Goal: Task Accomplishment & Management: Manage account settings

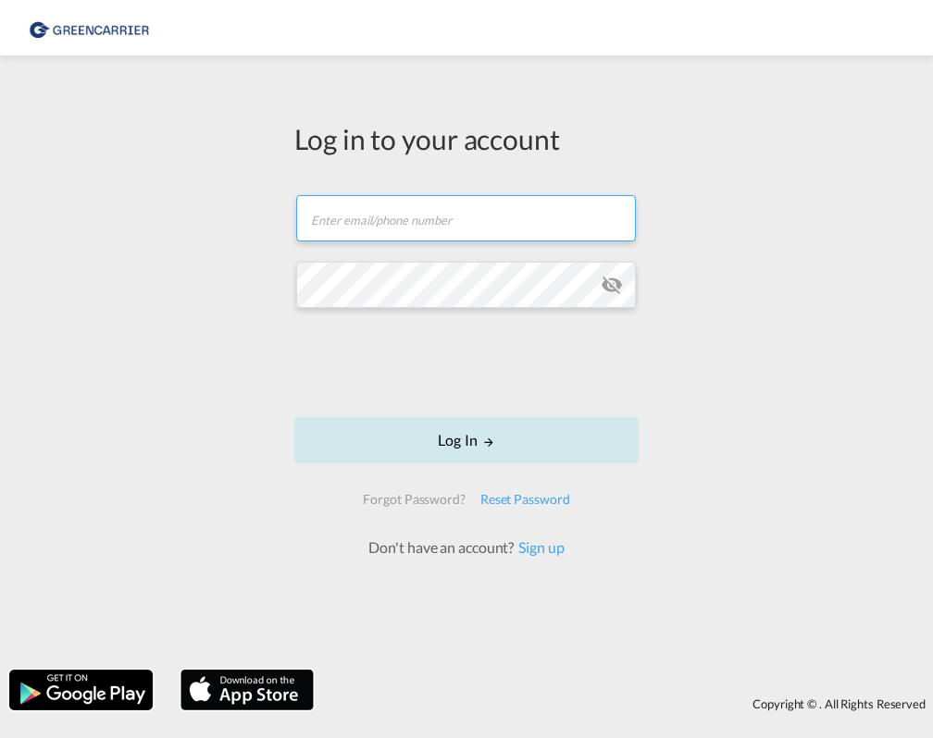
type input "[EMAIL_ADDRESS][PERSON_NAME][DOMAIN_NAME]"
click at [596, 434] on button "Log In" at bounding box center [466, 440] width 344 height 46
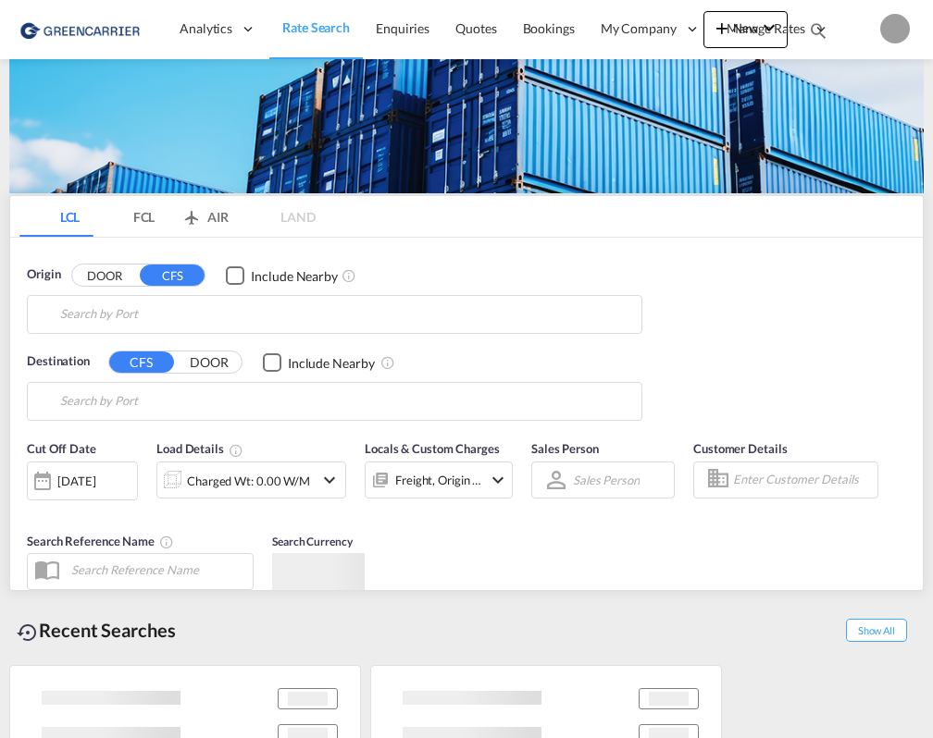
type input "CZ-70900, [GEOGRAPHIC_DATA]"
type input "[GEOGRAPHIC_DATA], [GEOGRAPHIC_DATA], USLAX"
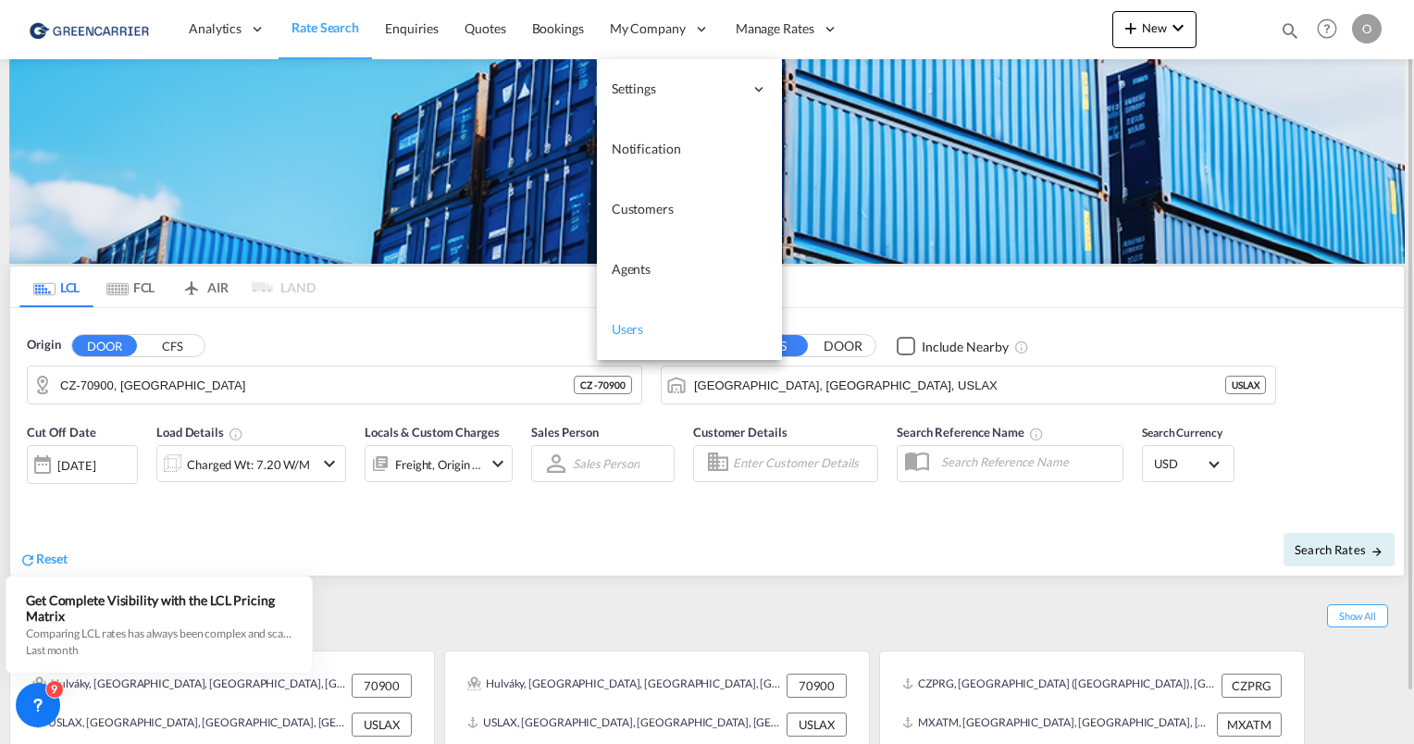
click at [635, 324] on span "Users" at bounding box center [628, 329] width 32 height 16
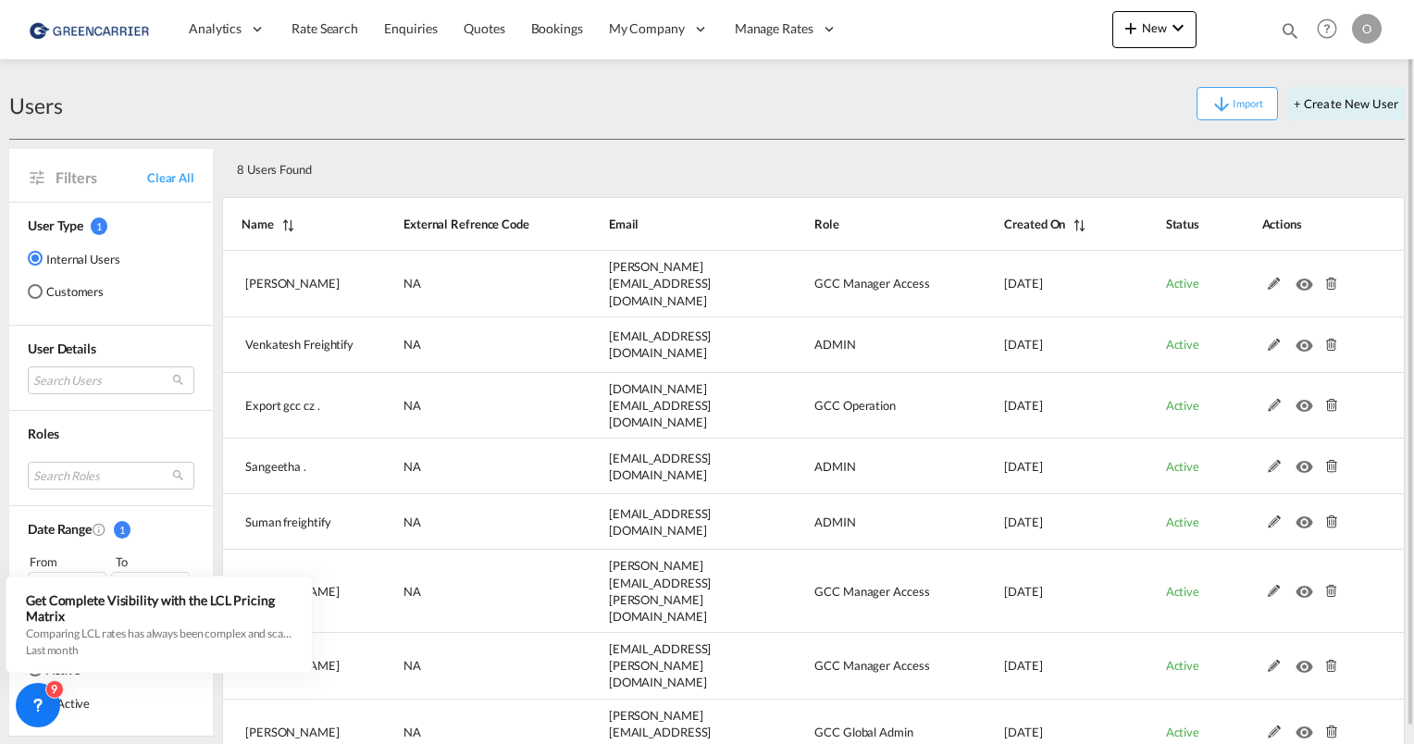
click at [81, 300] on md-radio-group "Internal Users Customers" at bounding box center [74, 282] width 93 height 67
click at [54, 285] on md-radio-button "Customers" at bounding box center [74, 291] width 93 height 19
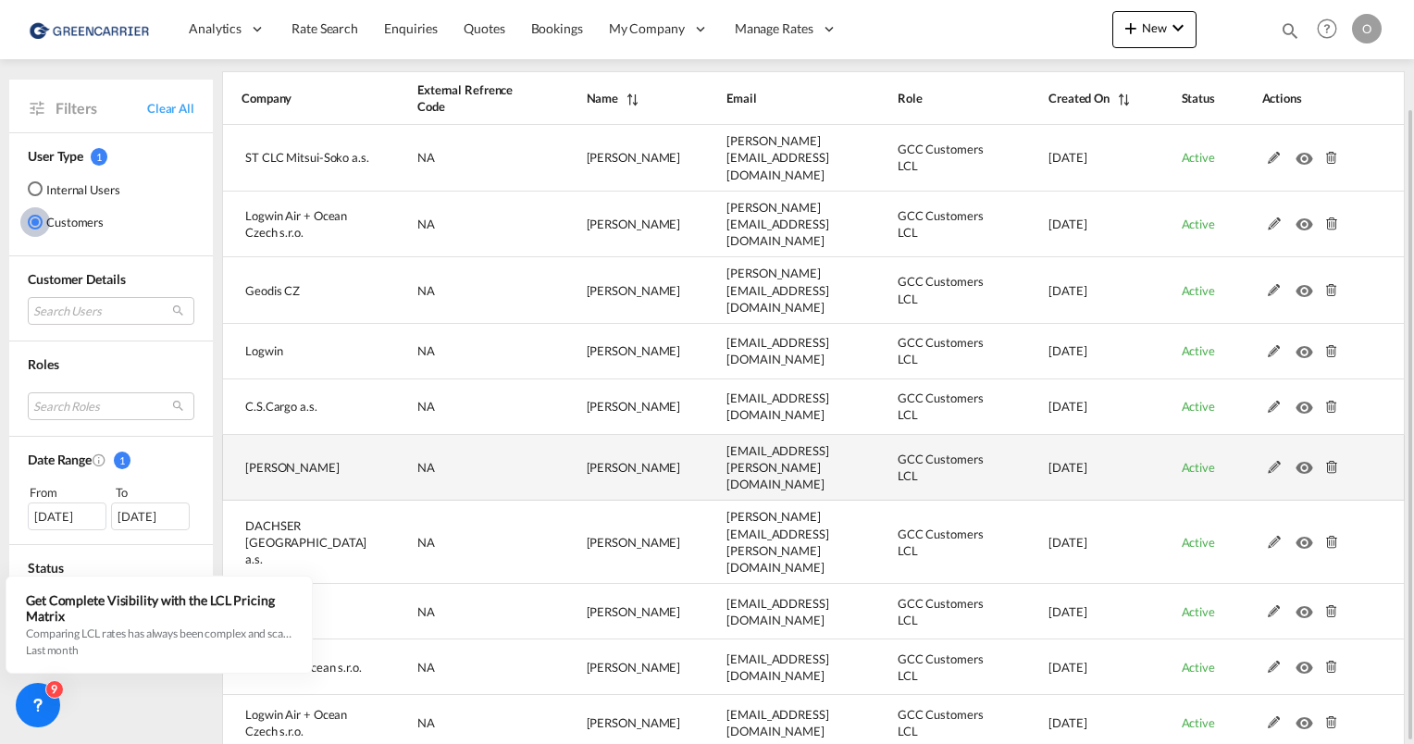
scroll to position [126, 0]
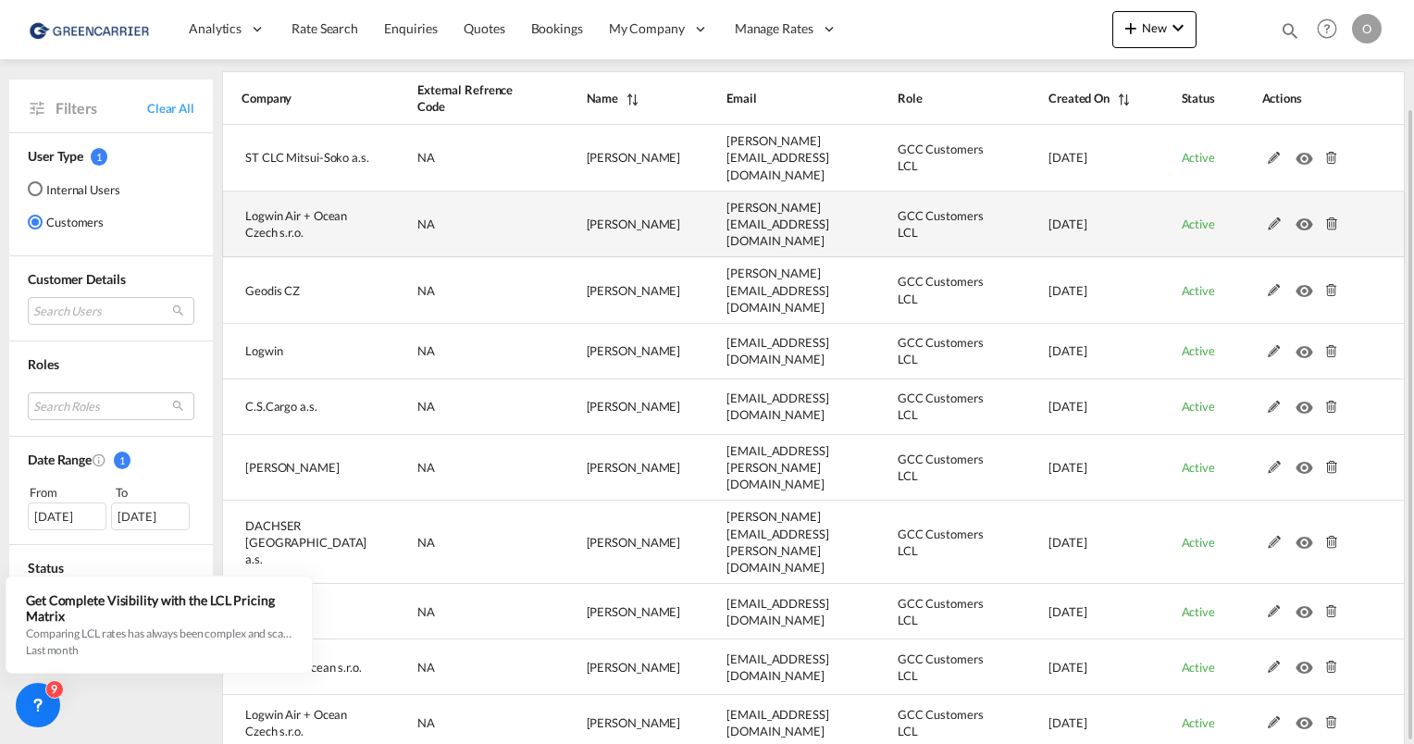
click at [932, 217] on md-icon at bounding box center [1274, 223] width 24 height 13
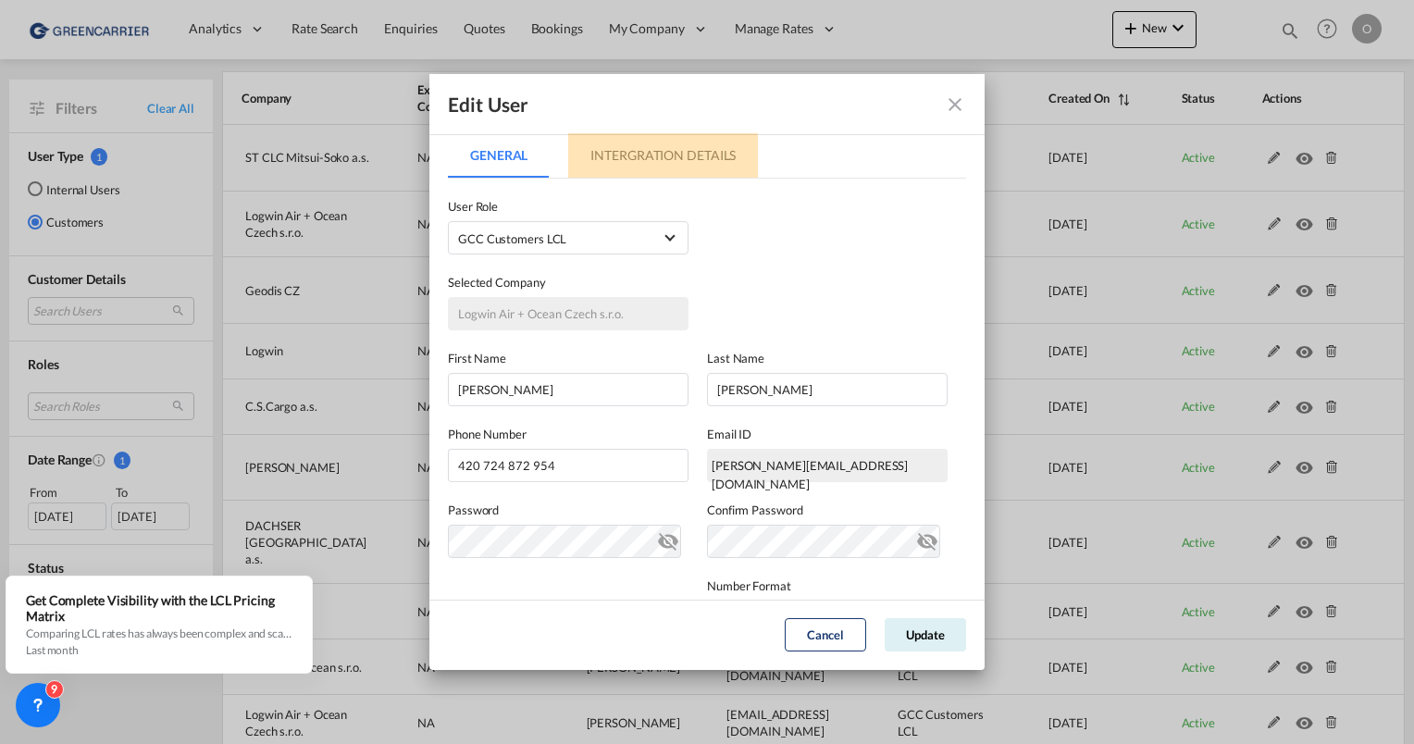
click at [674, 159] on md-tab-item "Intergration Details" at bounding box center [663, 155] width 190 height 44
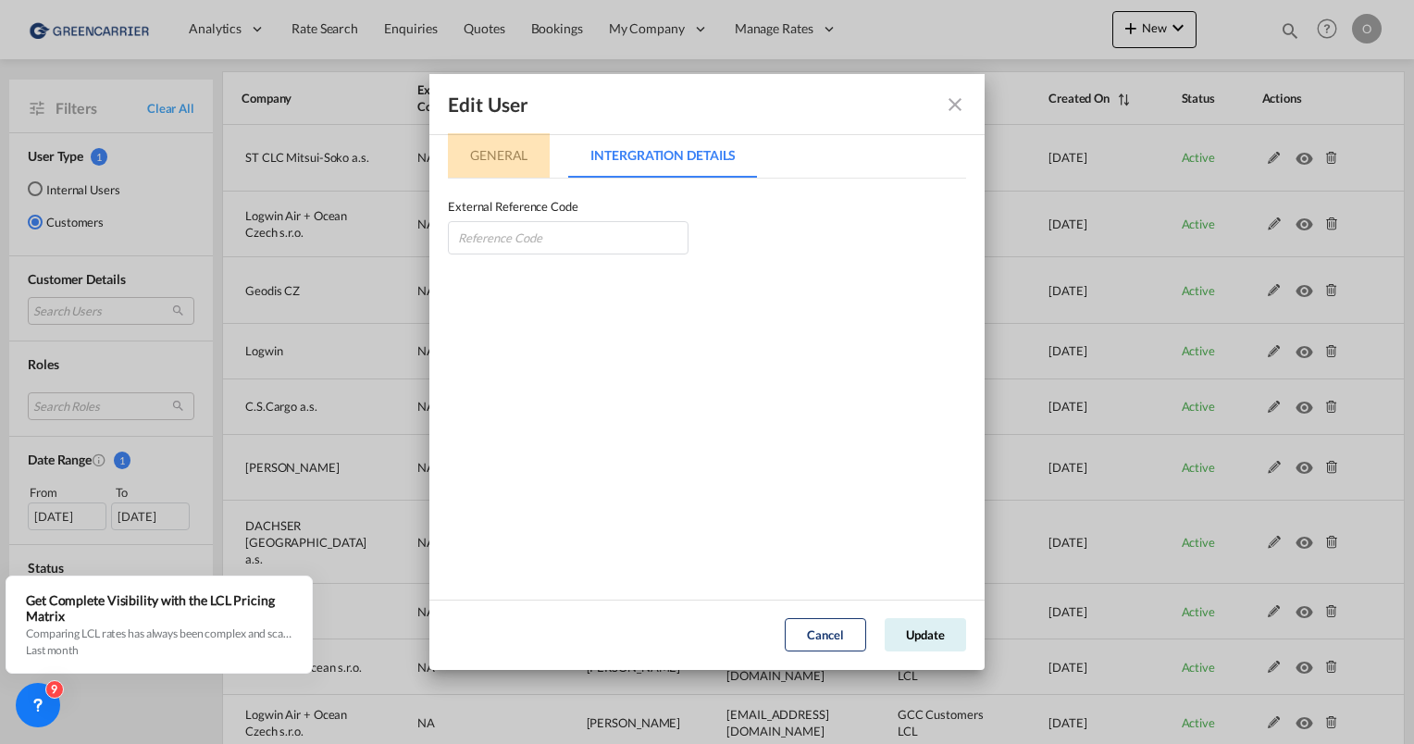
click at [494, 155] on md-tab-item "General" at bounding box center [499, 155] width 102 height 44
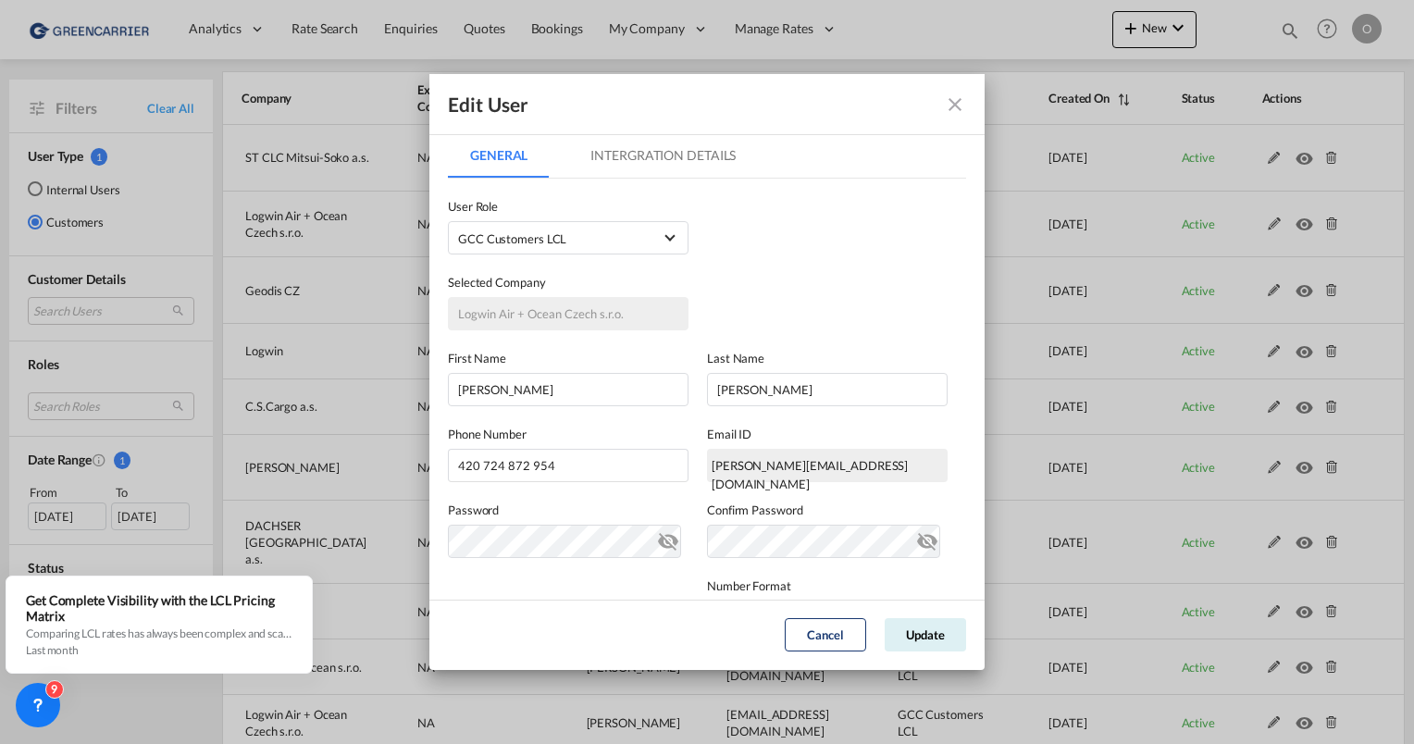
scroll to position [0, 0]
click at [932, 106] on md-icon "icon-close fg-AAA8AD" at bounding box center [955, 104] width 22 height 22
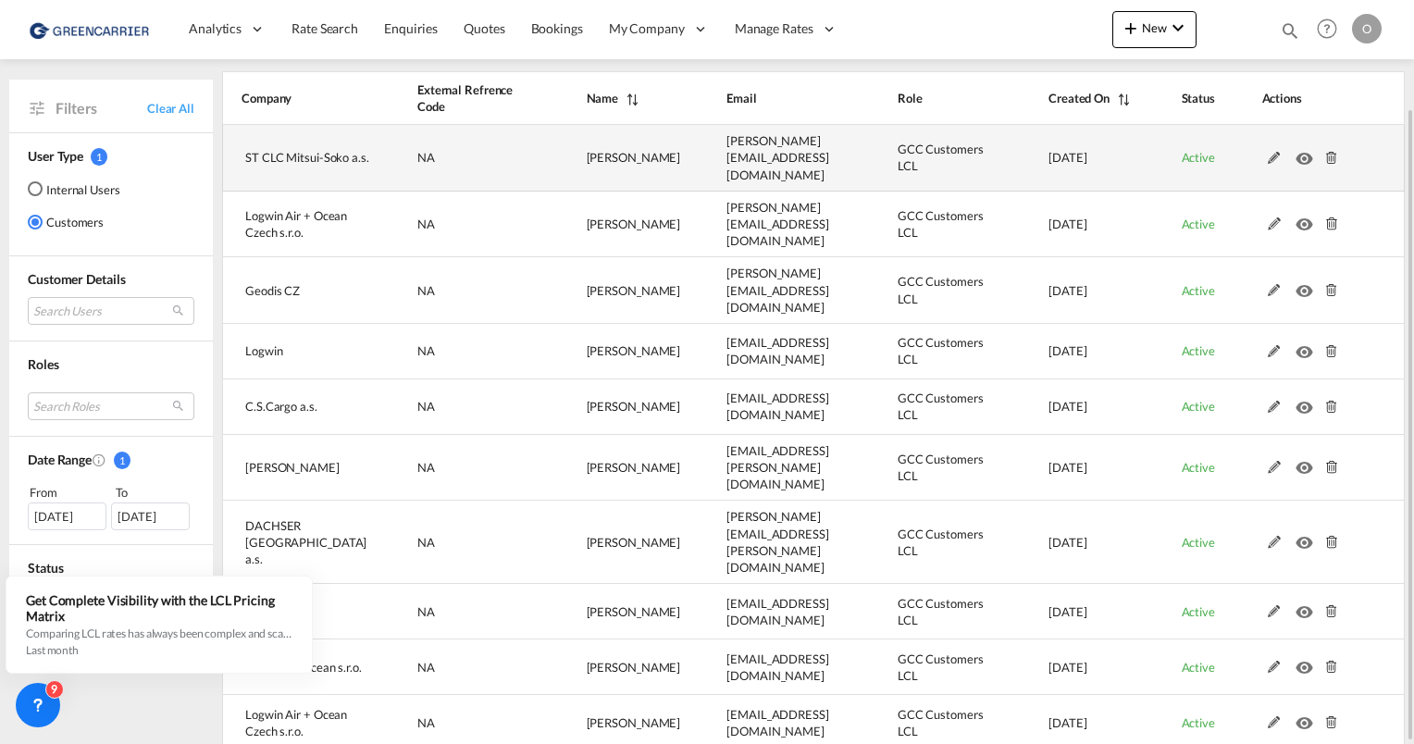
click at [932, 152] on md-icon at bounding box center [1274, 158] width 24 height 13
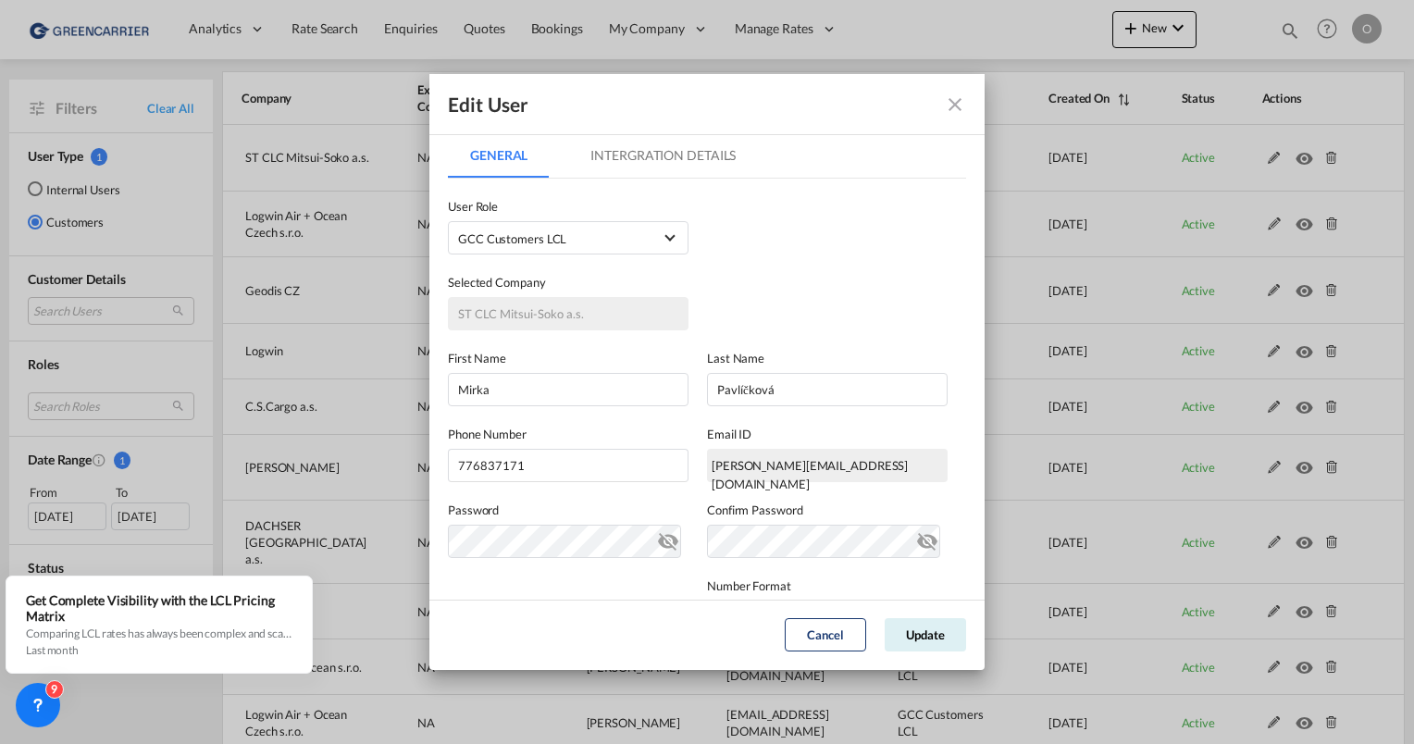
click at [932, 111] on md-icon "icon-close fg-AAA8AD" at bounding box center [955, 104] width 22 height 22
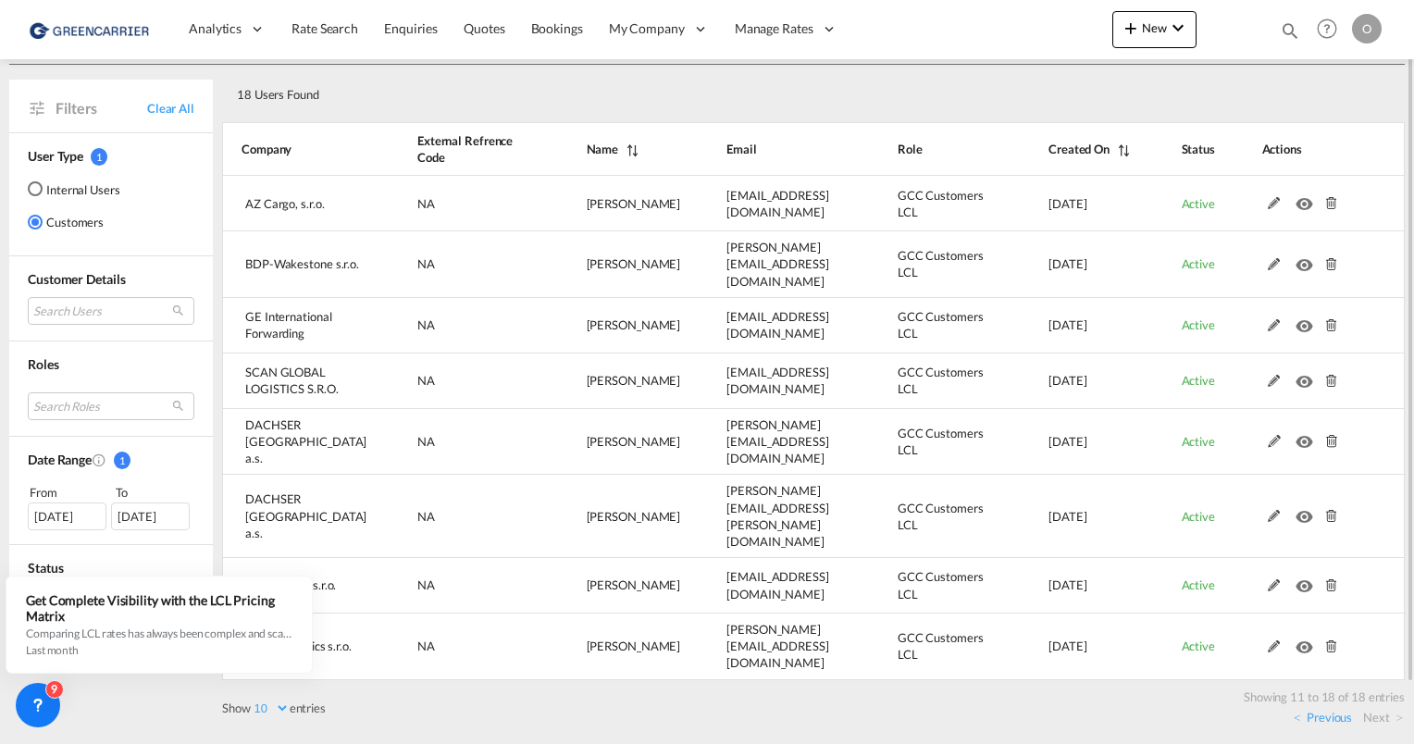
scroll to position [15, 0]
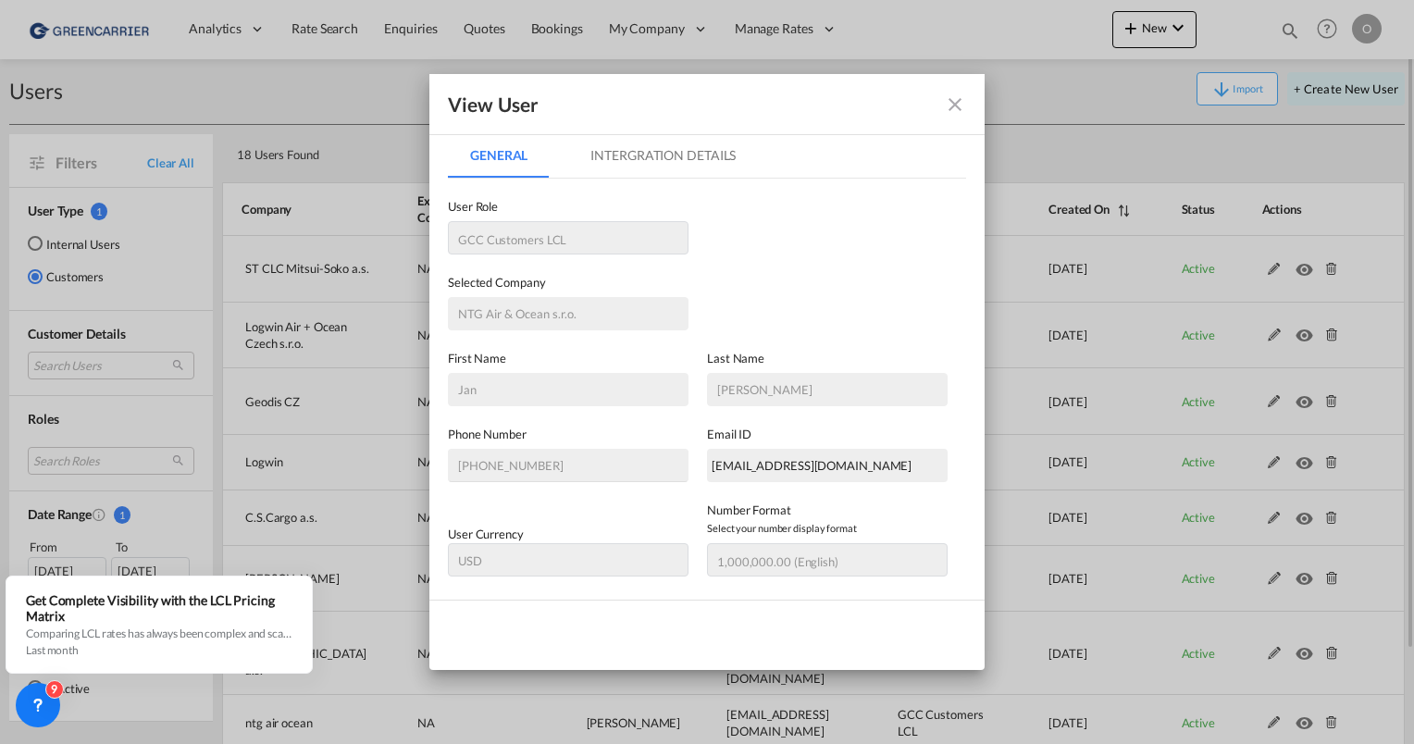
click at [932, 101] on md-icon "icon-close fg-AAA8AD" at bounding box center [955, 104] width 22 height 22
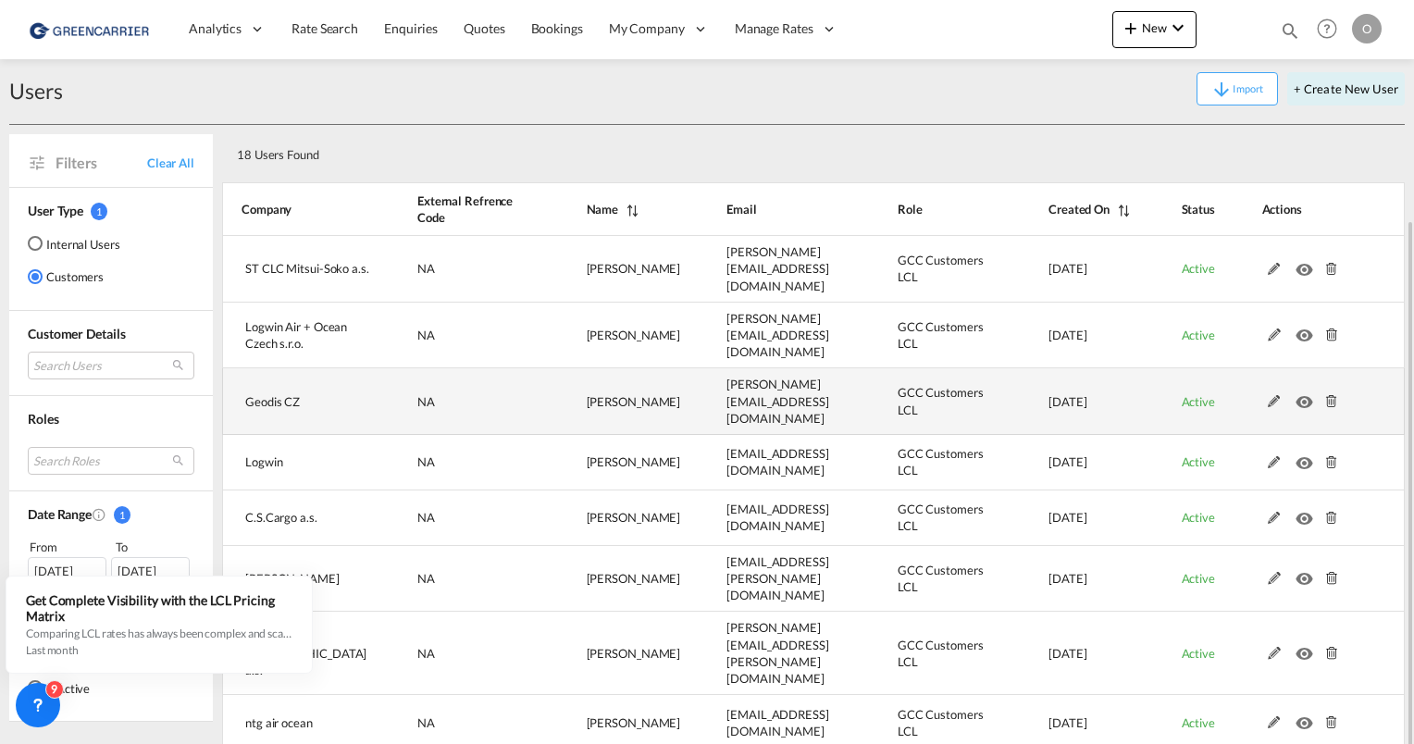
scroll to position [126, 0]
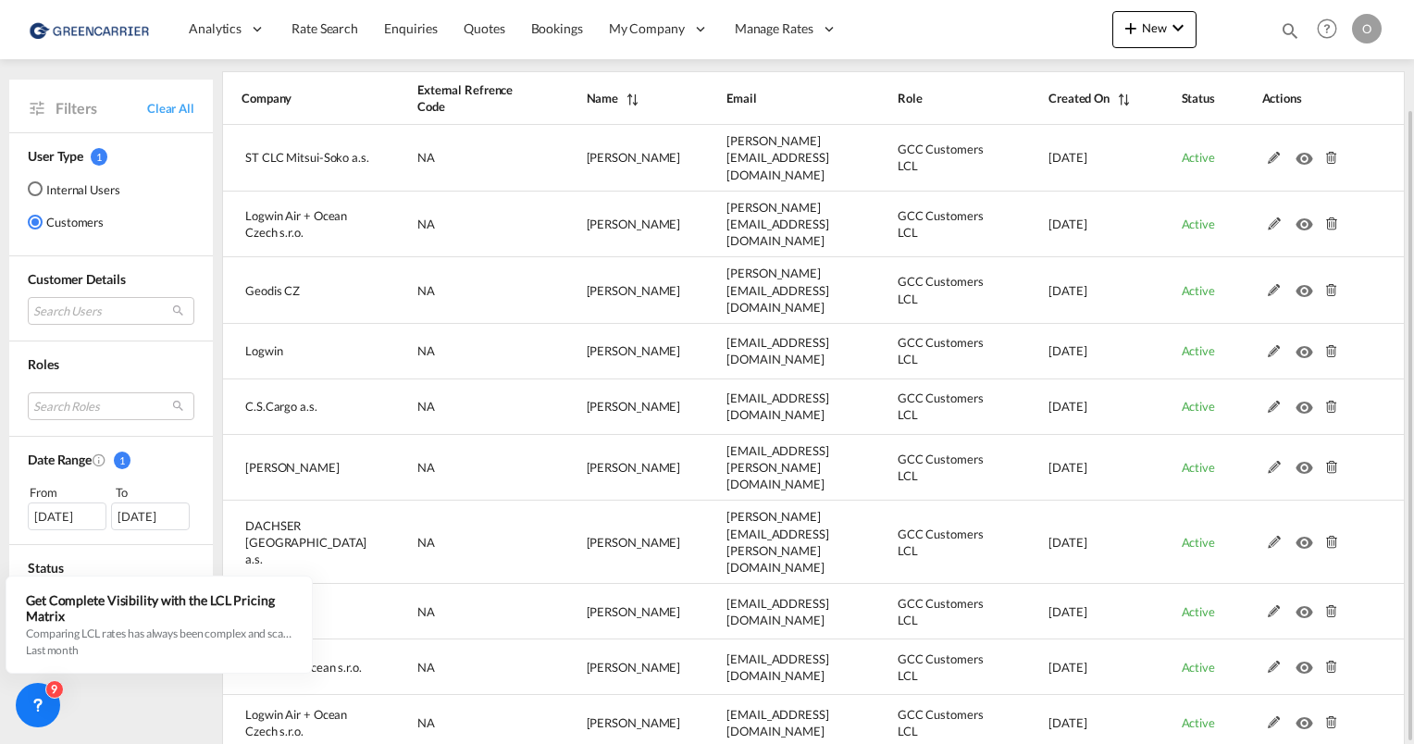
click at [932, 26] on div "O" at bounding box center [1367, 29] width 30 height 30
click at [932, 133] on button "Logout" at bounding box center [1345, 141] width 120 height 37
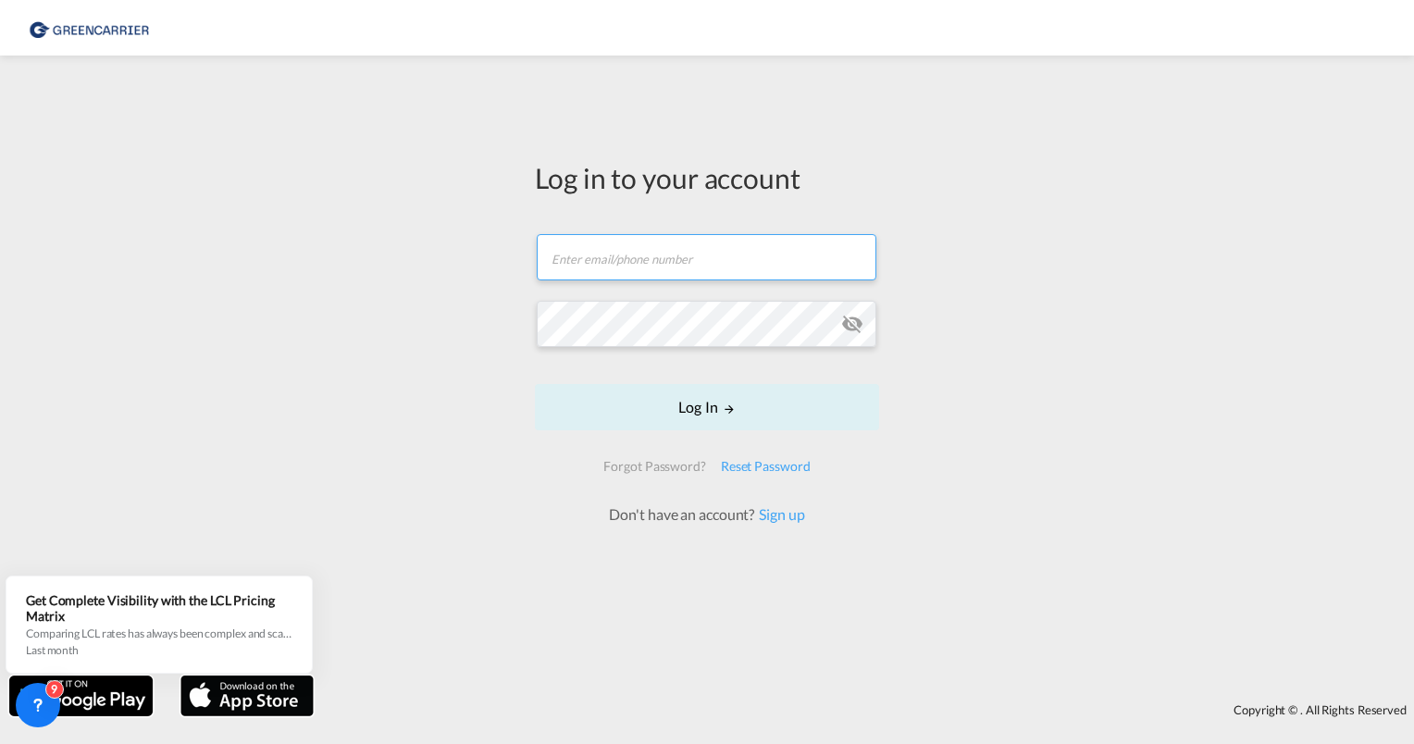
type input "[EMAIL_ADDRESS][PERSON_NAME][DOMAIN_NAME]"
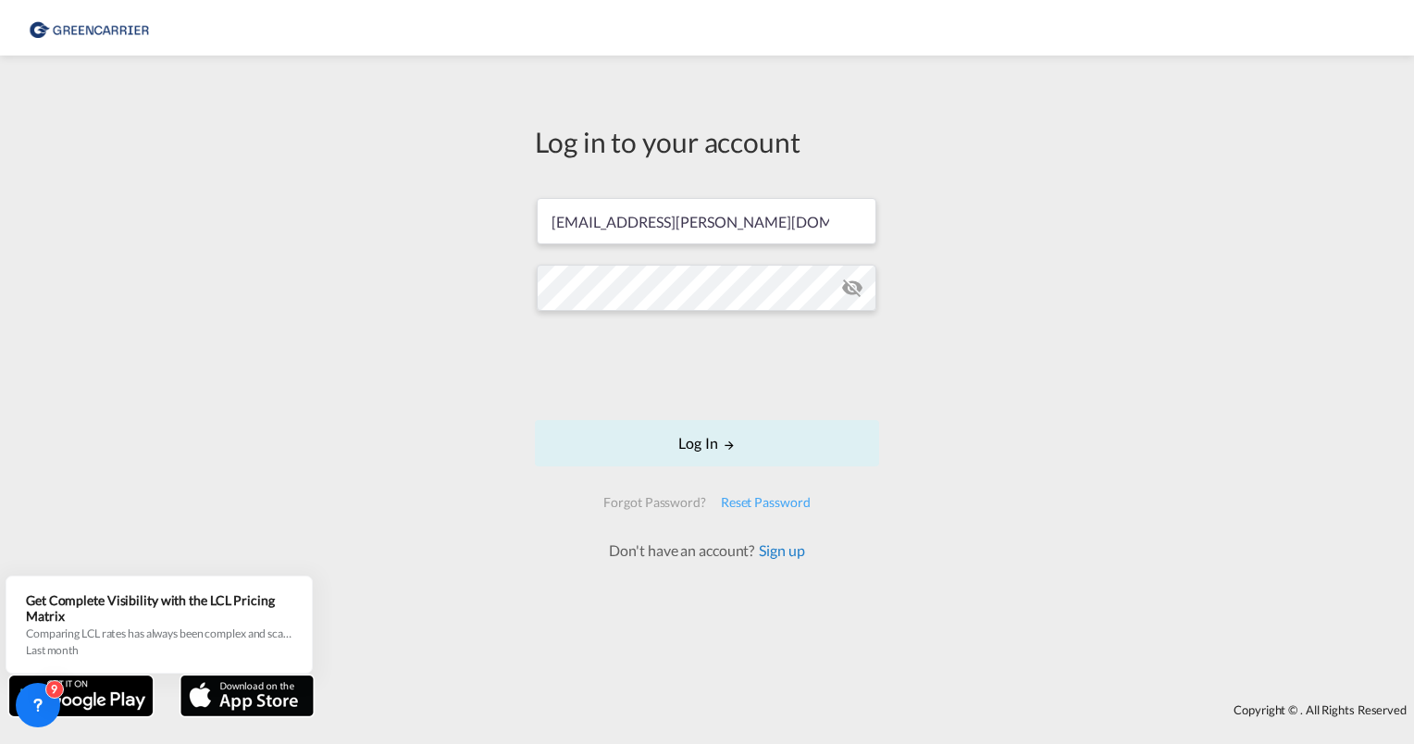
click at [792, 554] on link "Sign up" at bounding box center [779, 550] width 50 height 18
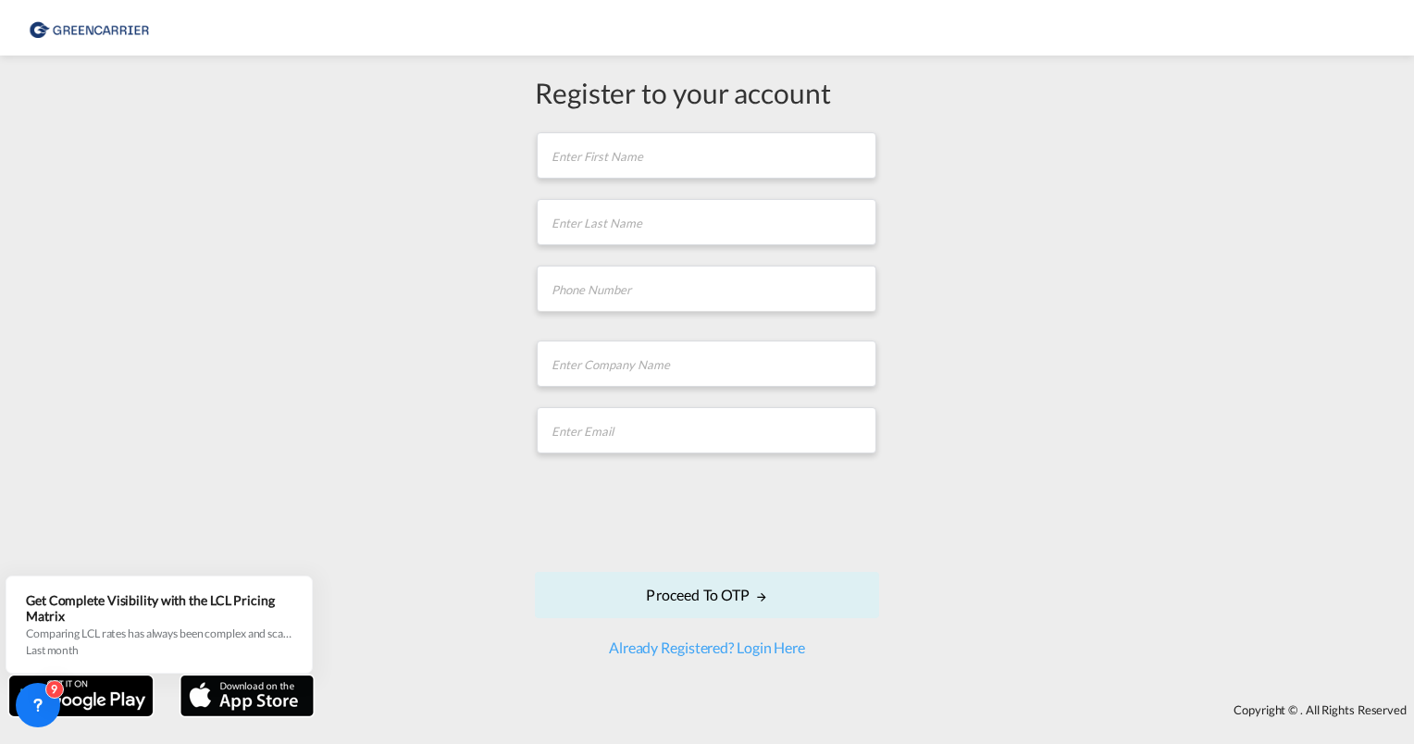
type input "[EMAIL_ADDRESS][PERSON_NAME][DOMAIN_NAME]"
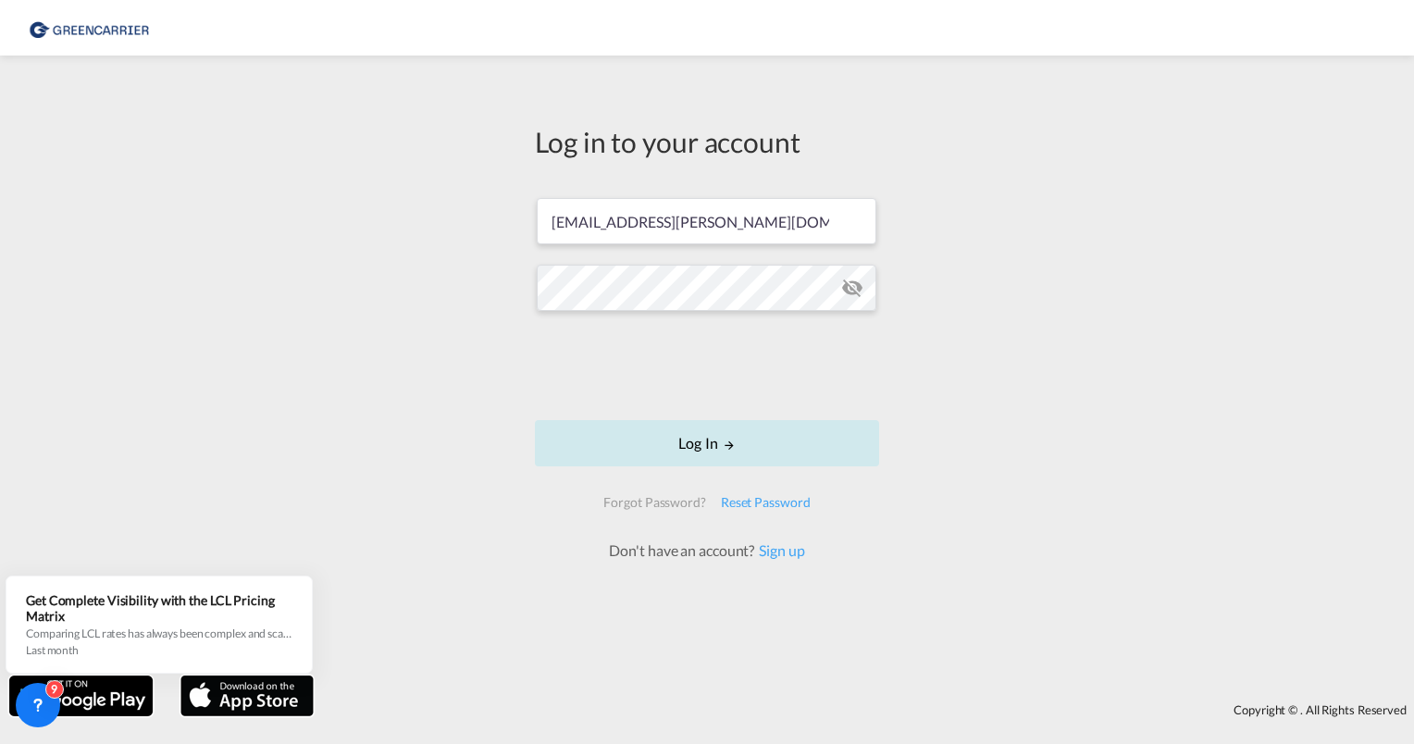
click at [790, 448] on button "Log In" at bounding box center [707, 443] width 344 height 46
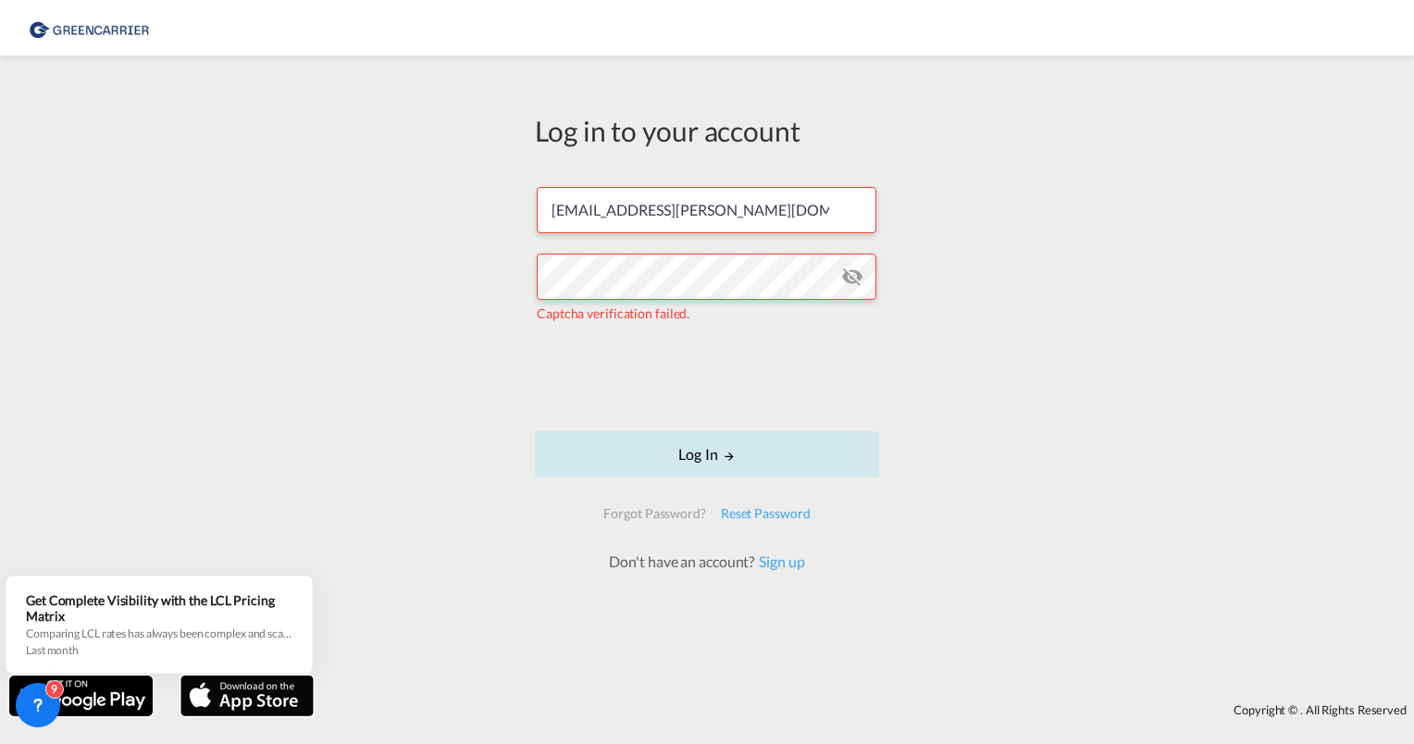
click at [777, 459] on button "Log In" at bounding box center [707, 454] width 344 height 46
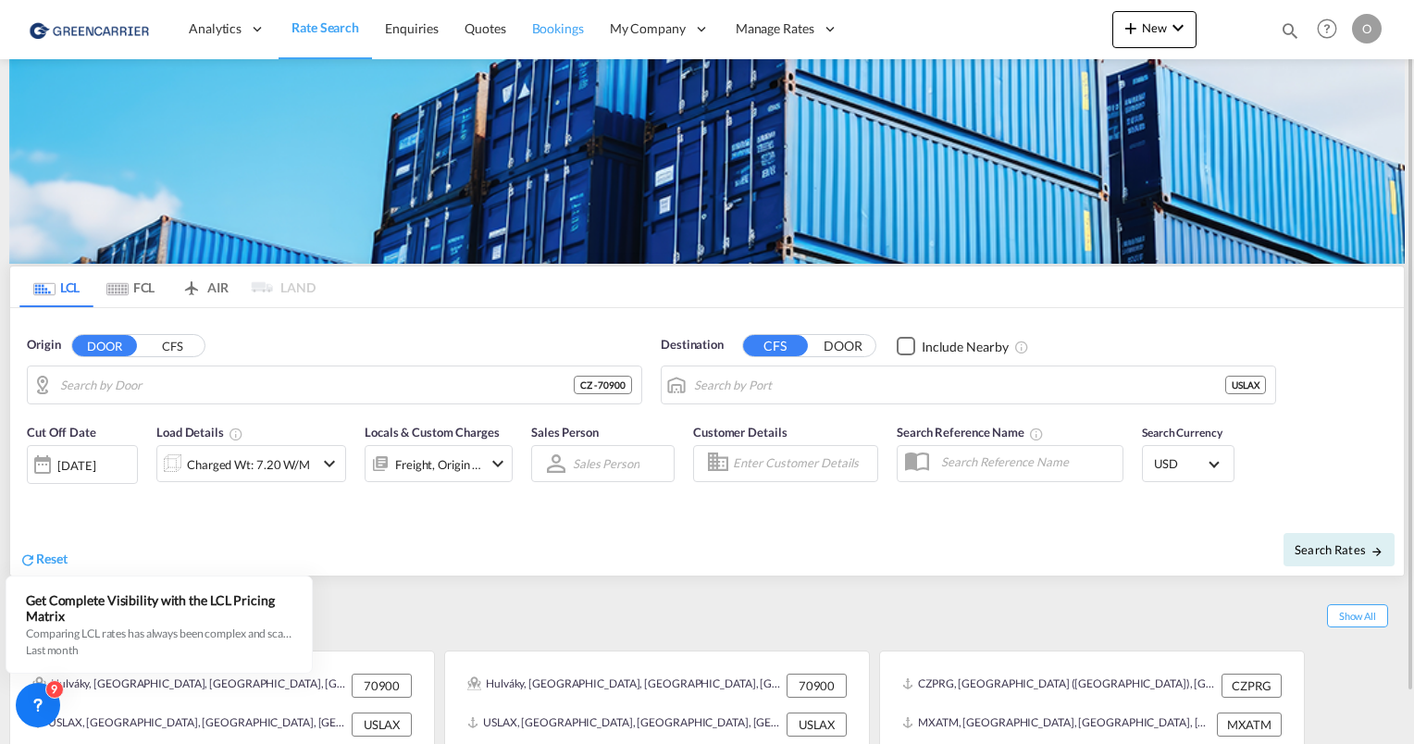
type input "CZ-70900, [GEOGRAPHIC_DATA]"
type input "[GEOGRAPHIC_DATA], [GEOGRAPHIC_DATA], USLAX"
click at [546, 35] on span "Bookings" at bounding box center [558, 28] width 52 height 16
